Goal: Find specific page/section: Find specific page/section

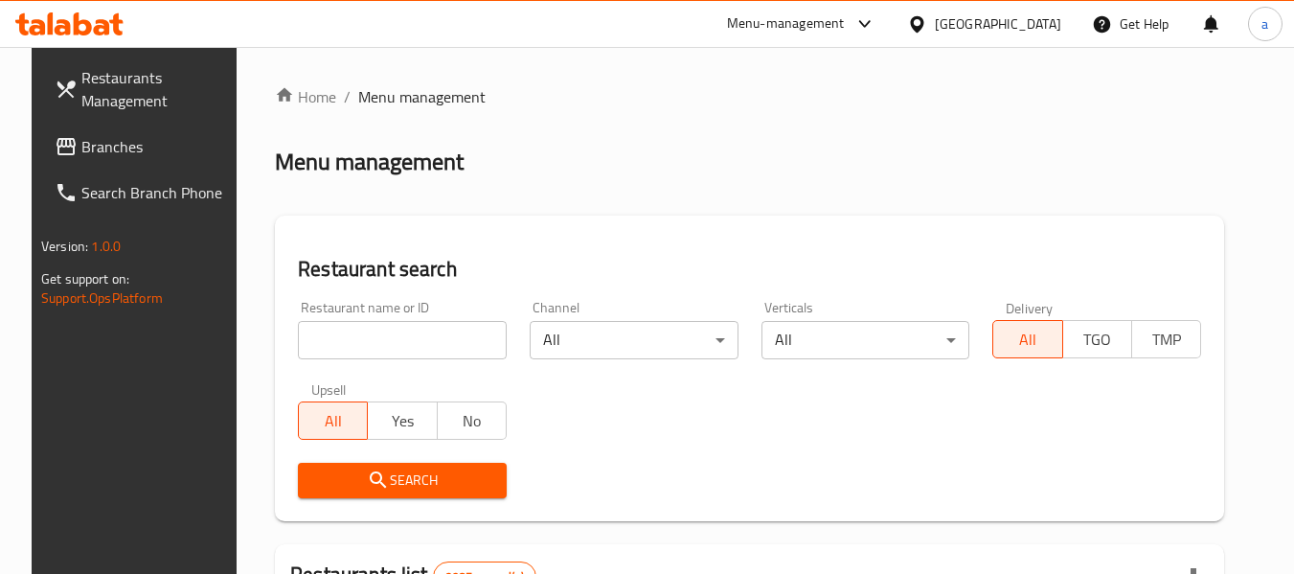
click at [1028, 16] on div "[GEOGRAPHIC_DATA]" at bounding box center [998, 23] width 126 height 21
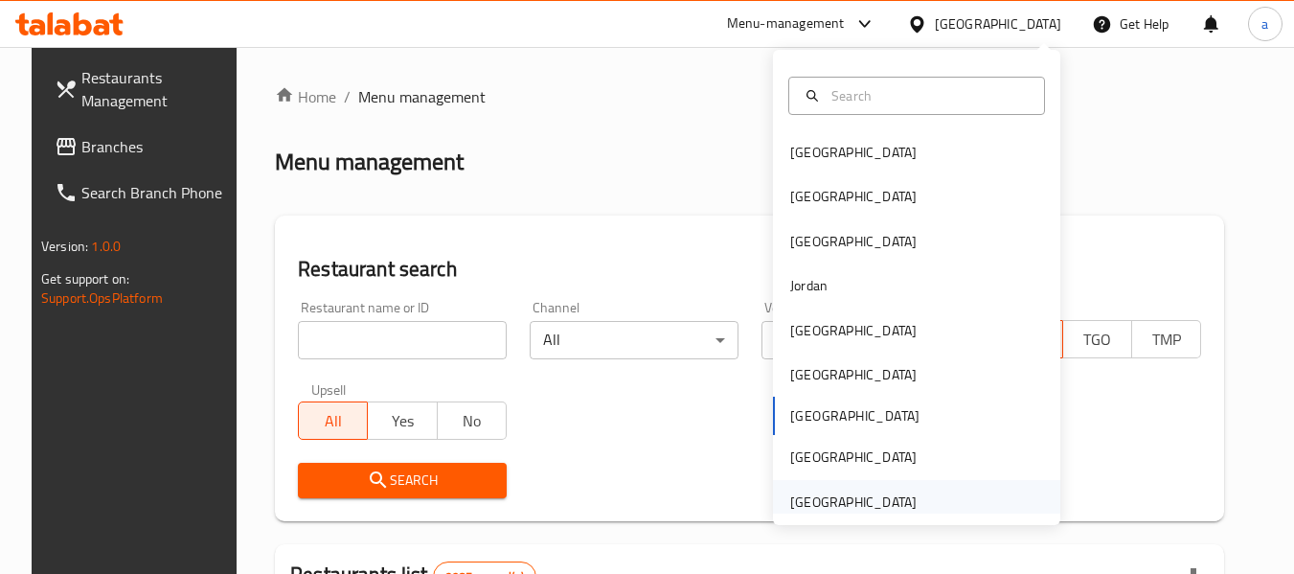
click at [845, 497] on div "[GEOGRAPHIC_DATA]" at bounding box center [853, 501] width 126 height 21
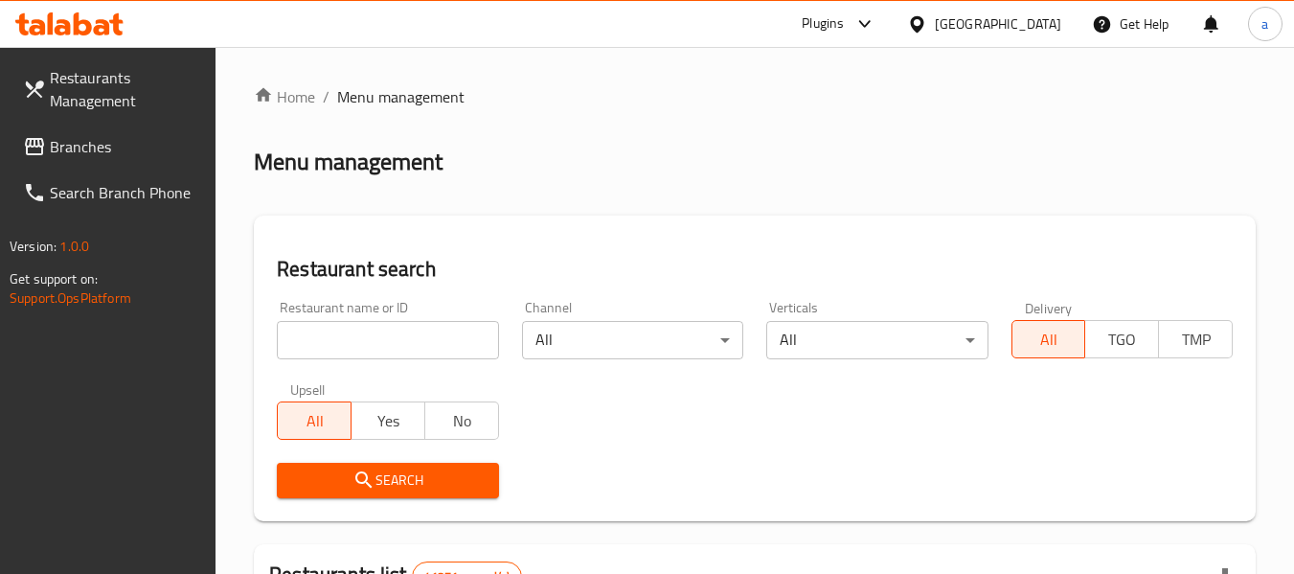
click at [118, 152] on span "Branches" at bounding box center [125, 146] width 151 height 23
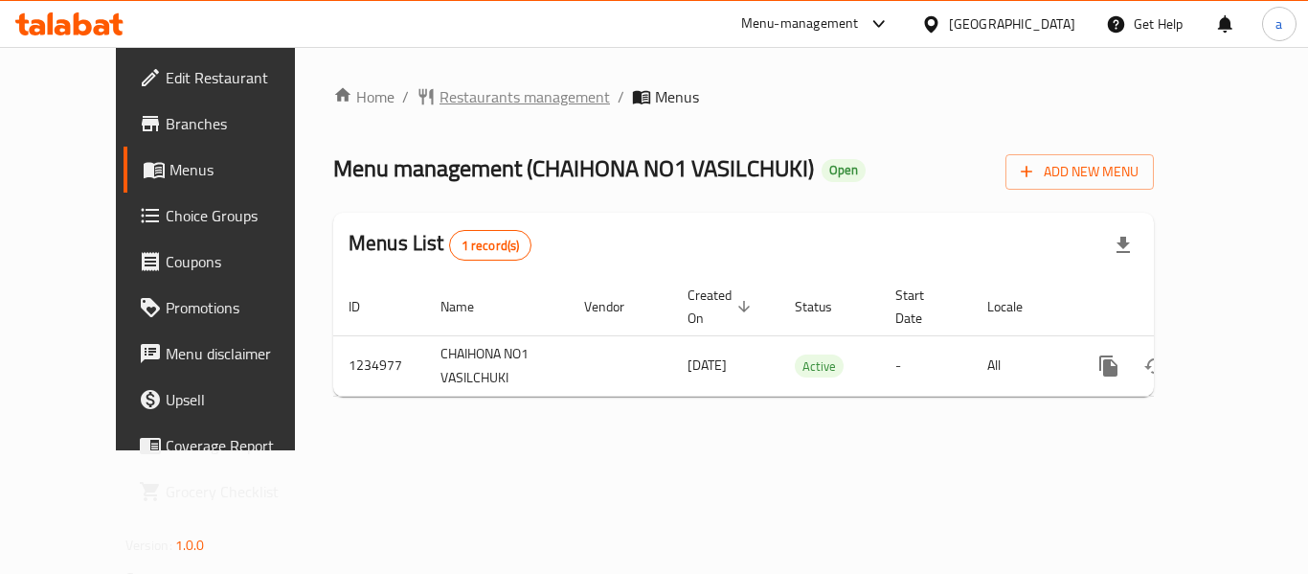
click at [472, 102] on span "Restaurants management" at bounding box center [525, 96] width 170 height 23
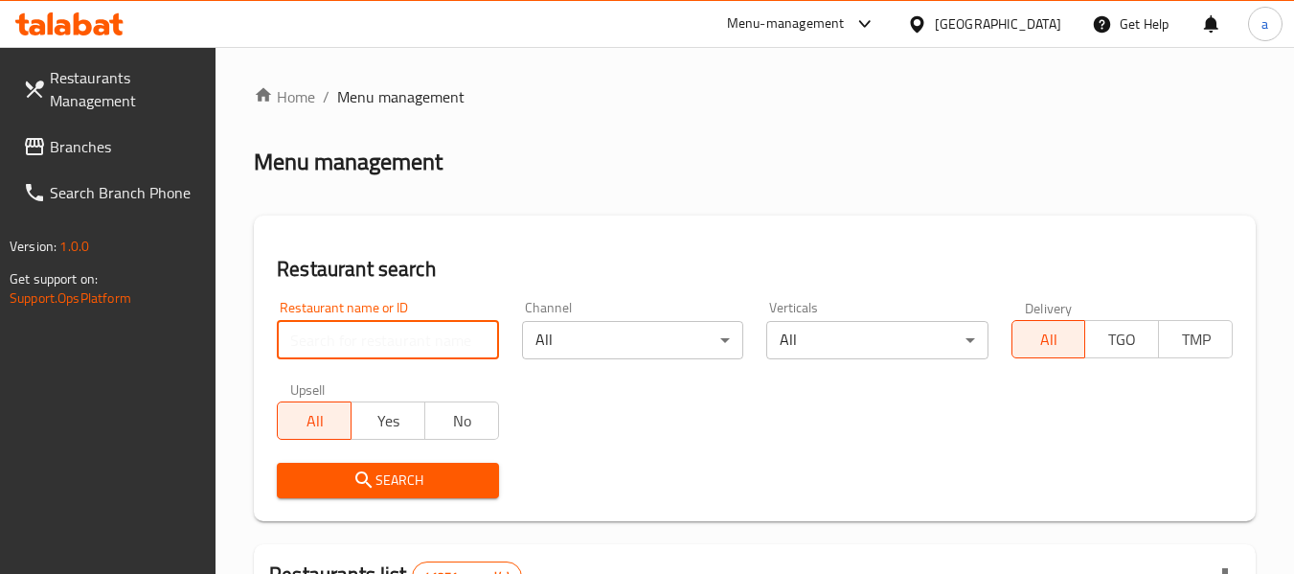
drag, startPoint x: 395, startPoint y: 336, endPoint x: 396, endPoint y: 350, distance: 13.4
click at [395, 336] on input "search" at bounding box center [387, 340] width 221 height 38
paste input "678528"
type input "678528"
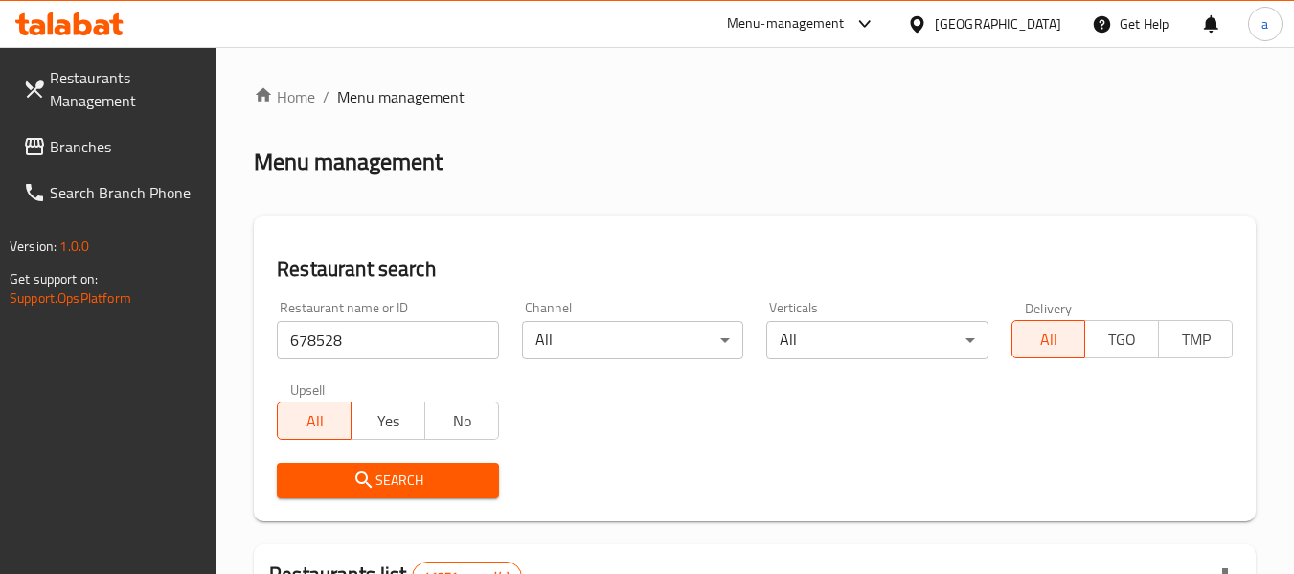
click at [466, 472] on span "Search" at bounding box center [387, 480] width 191 height 24
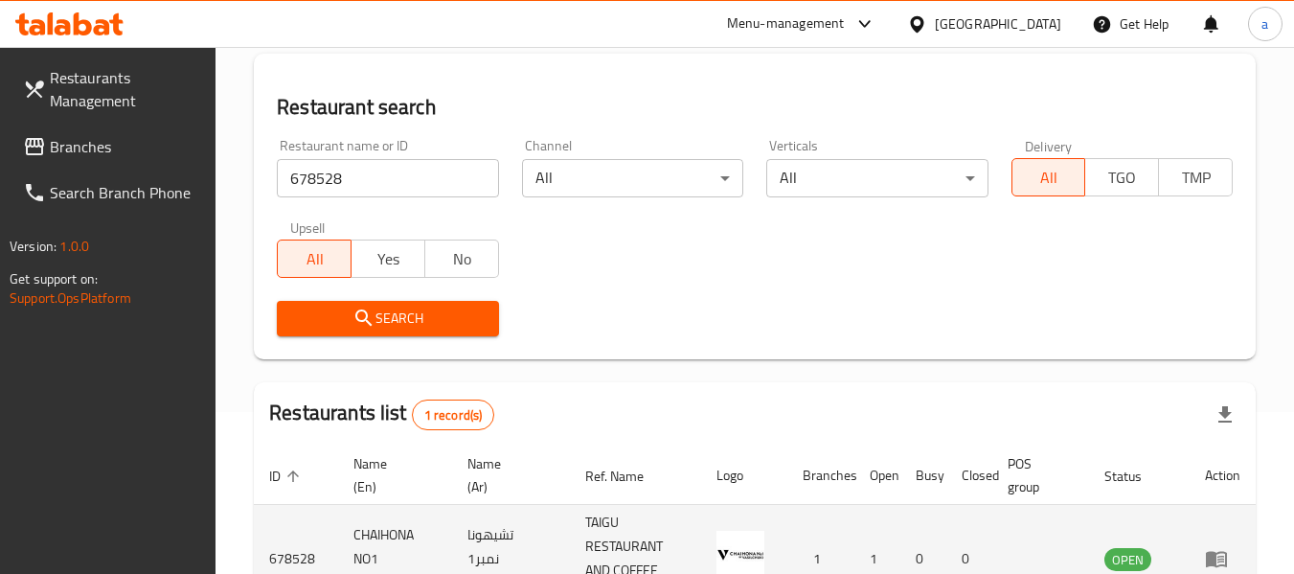
scroll to position [305, 0]
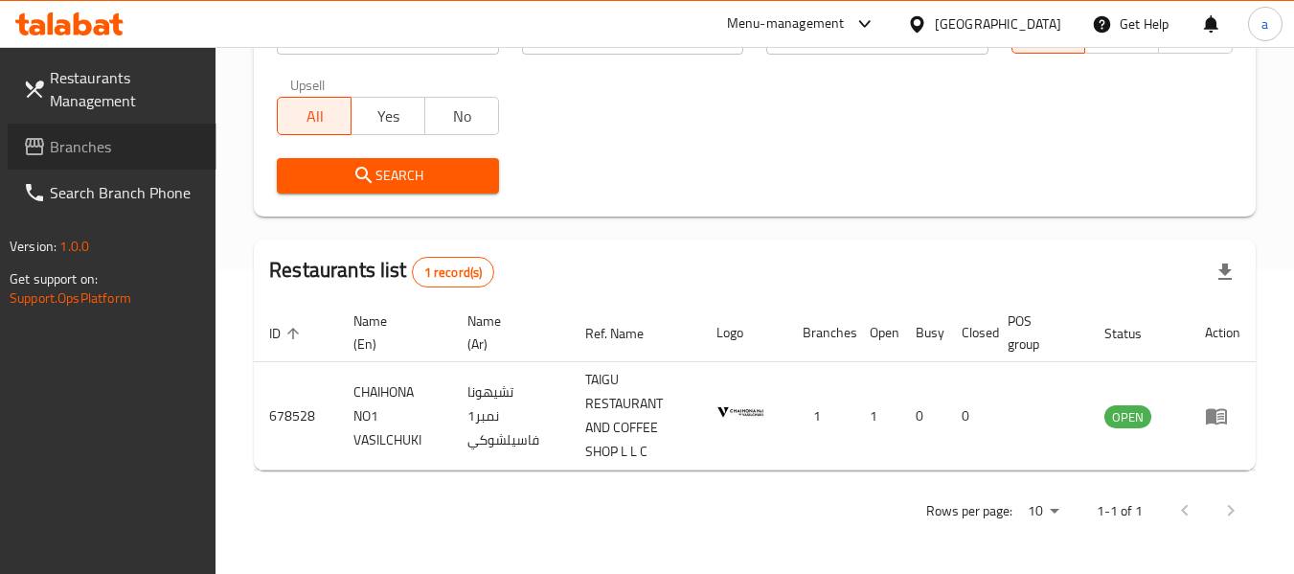
click at [127, 140] on span "Branches" at bounding box center [125, 146] width 151 height 23
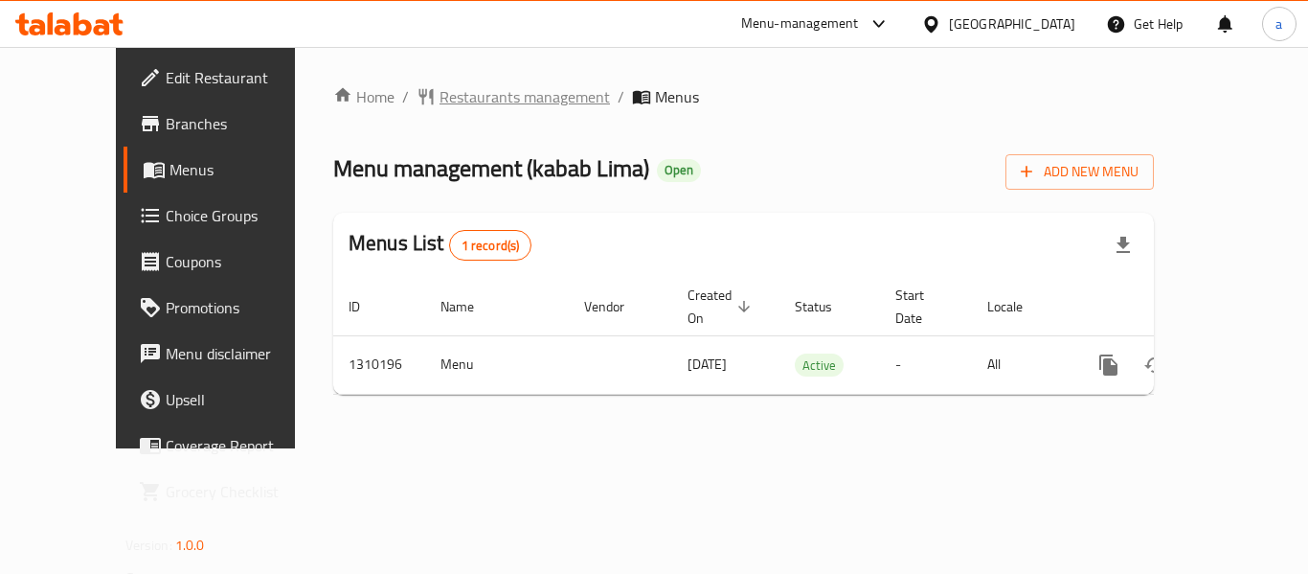
click at [440, 100] on span "Restaurants management" at bounding box center [525, 96] width 170 height 23
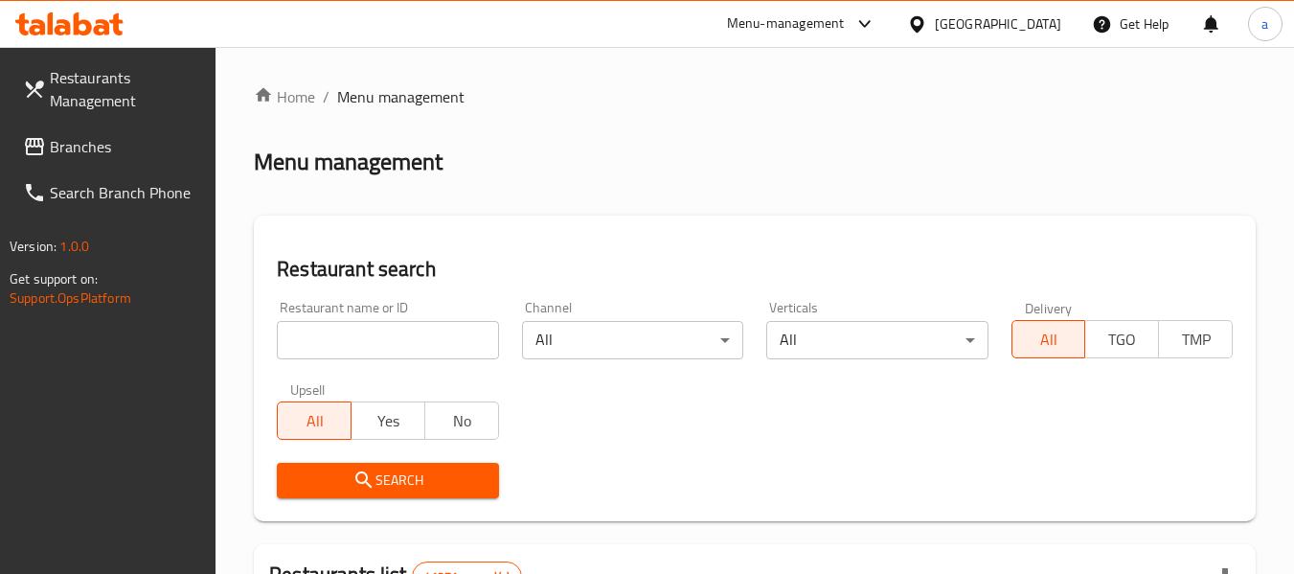
click at [411, 348] on input "search" at bounding box center [387, 340] width 221 height 38
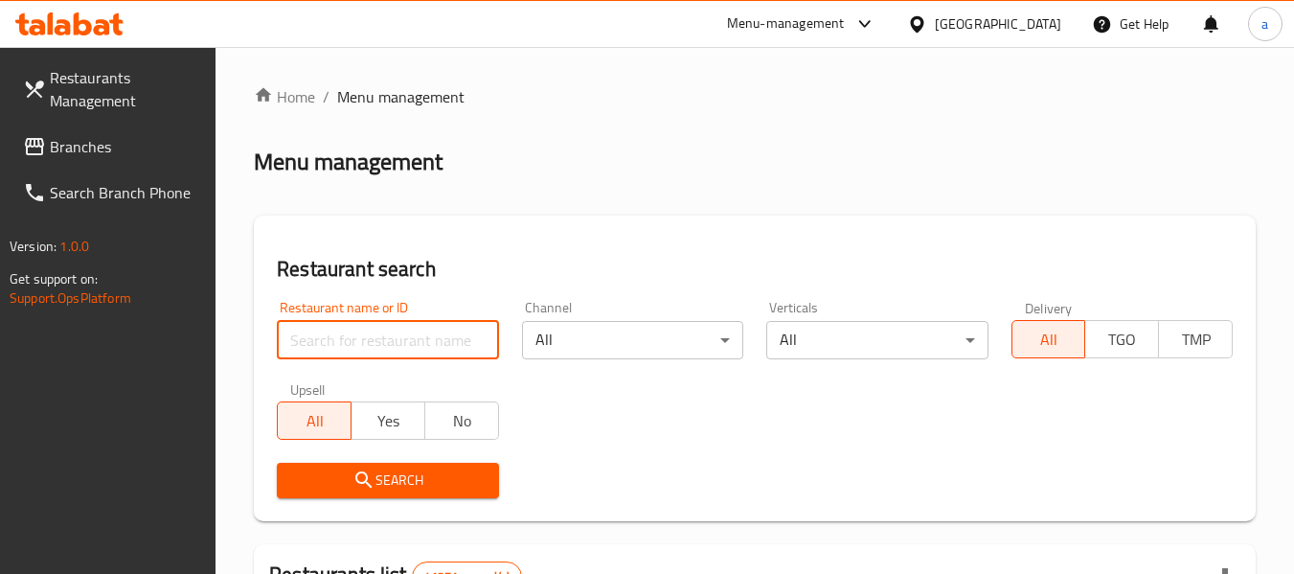
paste input "705280"
type input "705280"
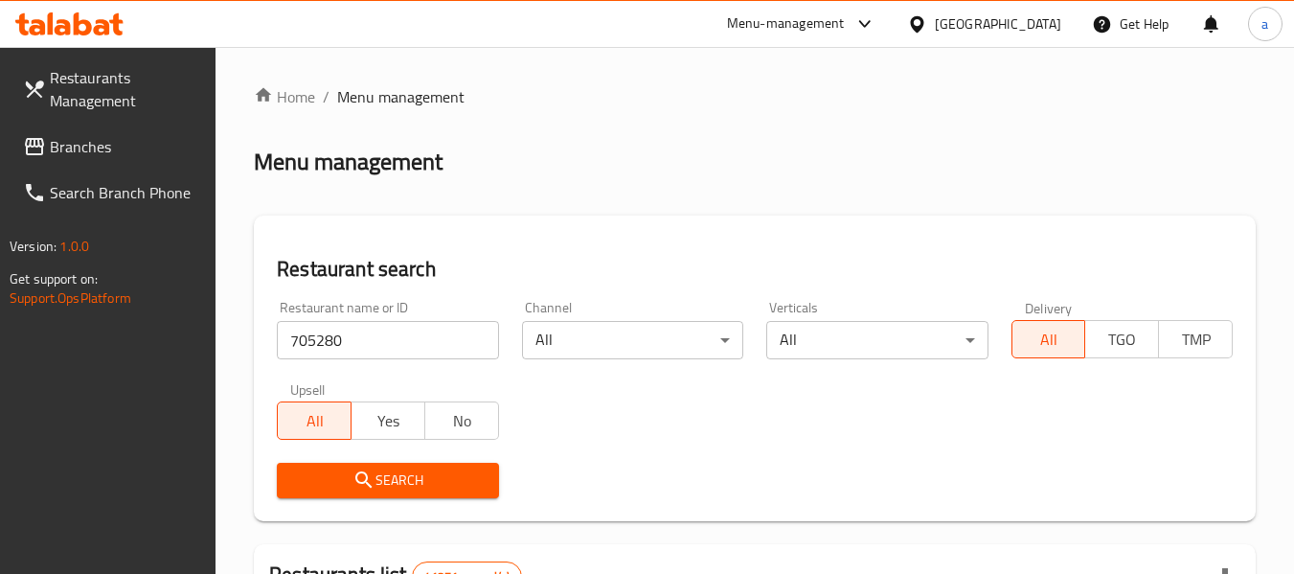
click at [433, 472] on span "Search" at bounding box center [387, 480] width 191 height 24
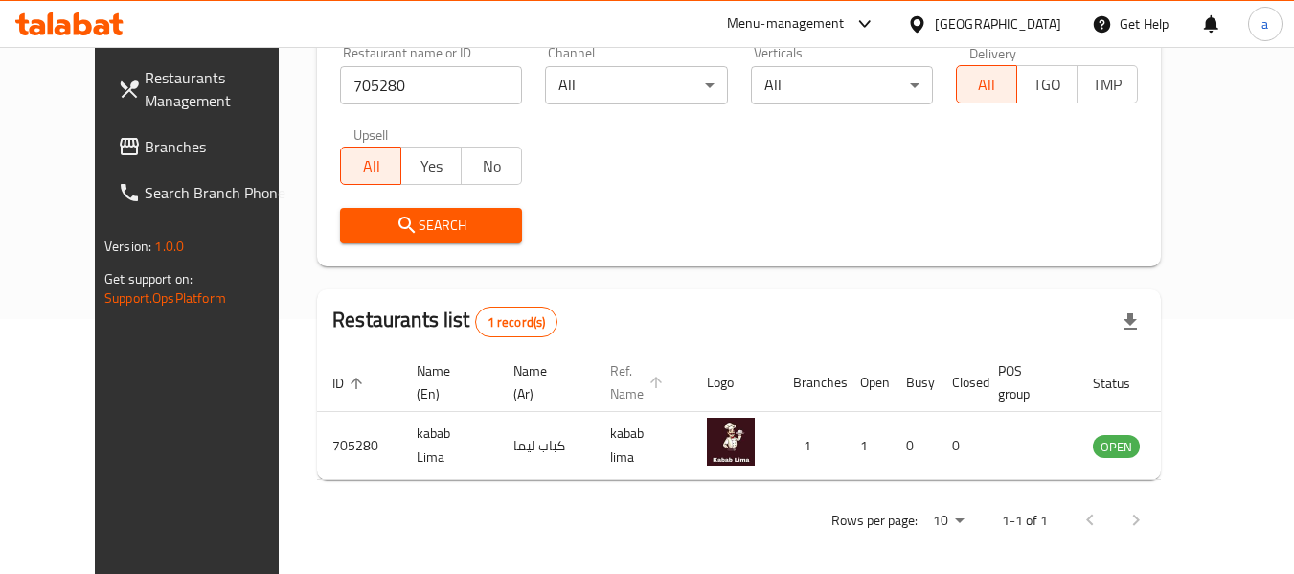
scroll to position [264, 0]
